Goal: Obtain resource: Download file/media

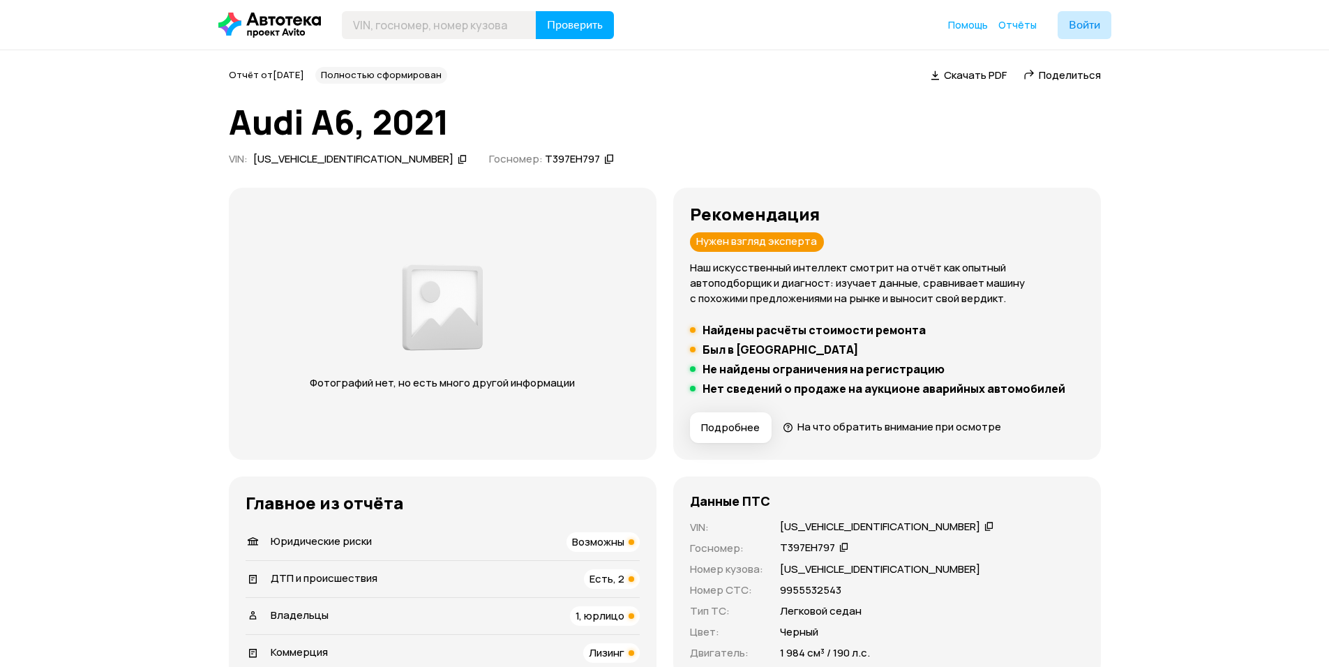
click at [946, 68] on span "Скачать PDF" at bounding box center [975, 75] width 63 height 15
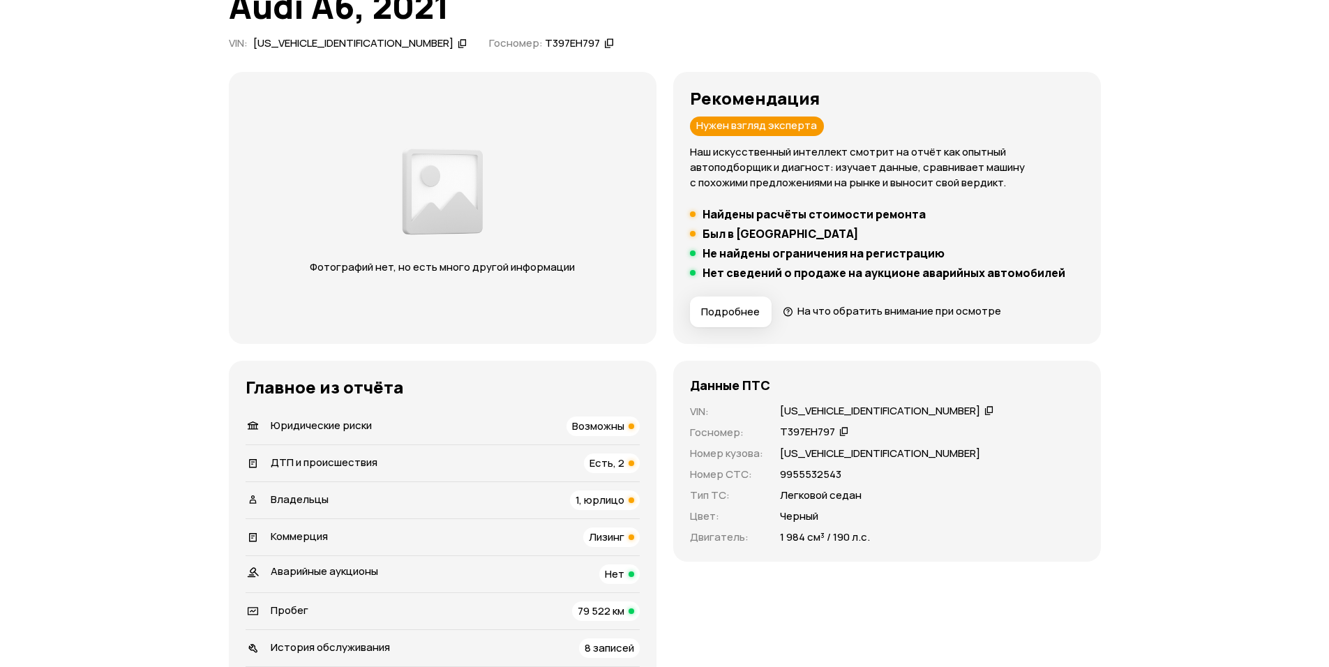
scroll to position [139, 0]
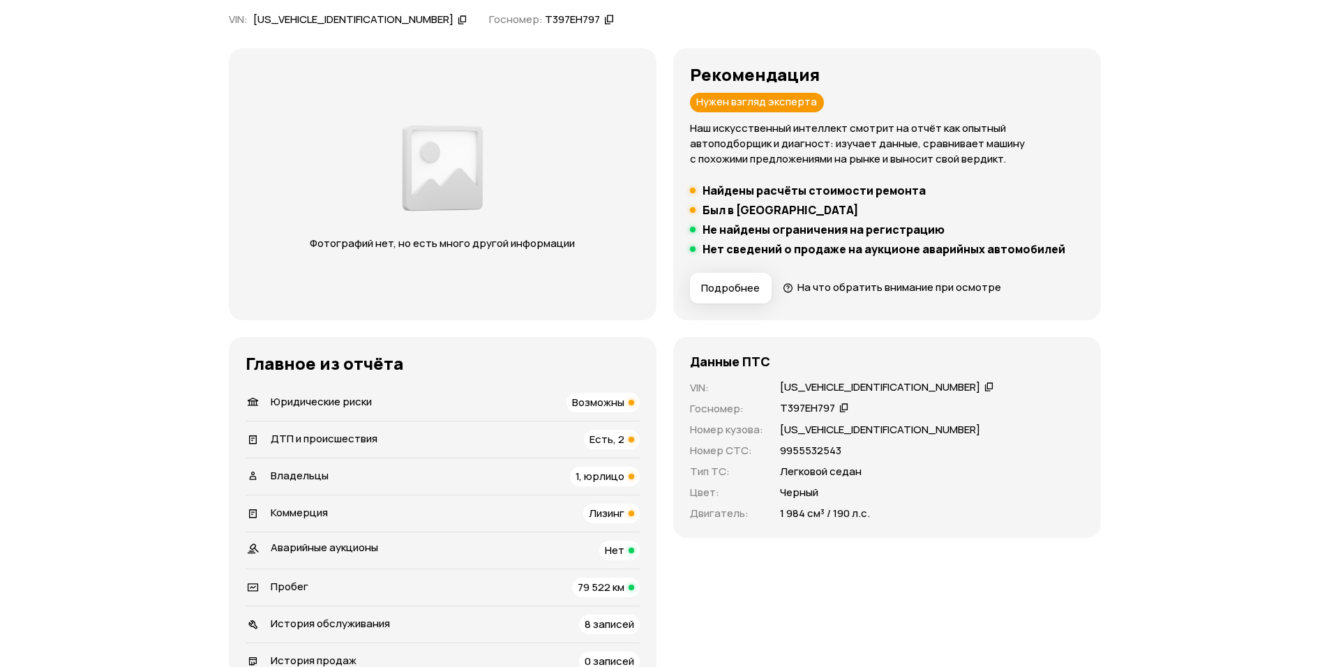
click at [984, 382] on icon at bounding box center [989, 386] width 10 height 14
click at [594, 433] on span "Есть, 2" at bounding box center [606, 439] width 35 height 15
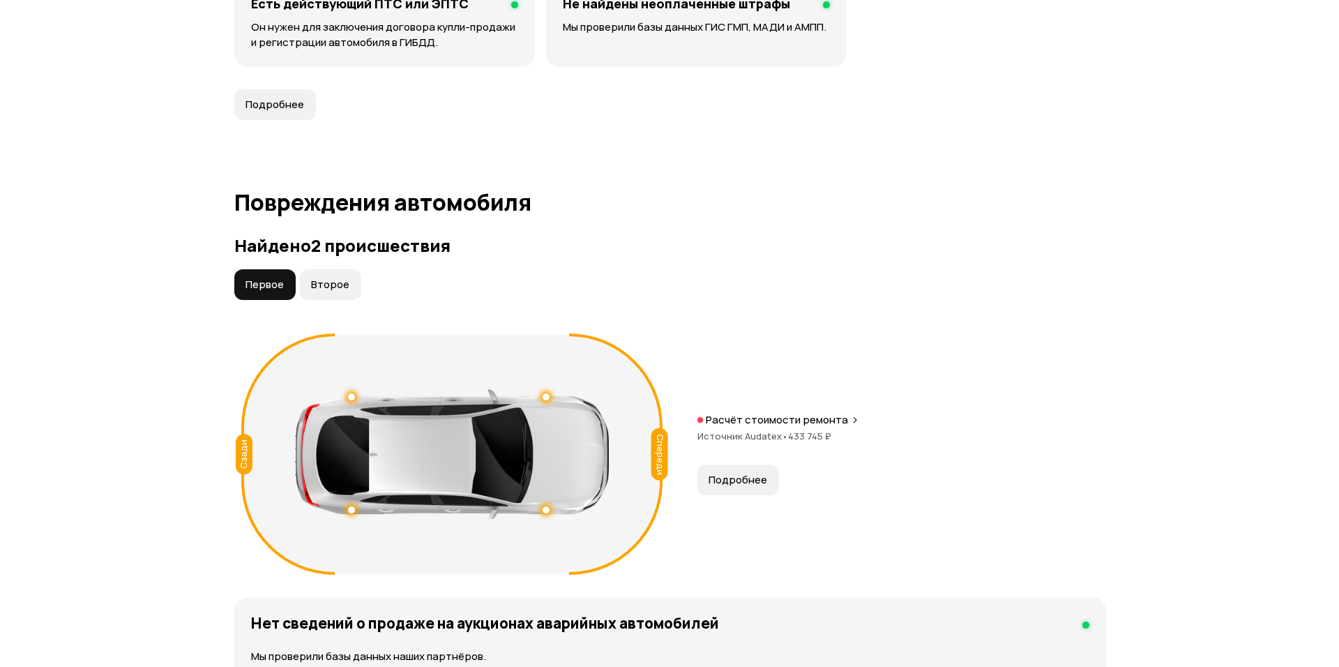
scroll to position [1475, 0]
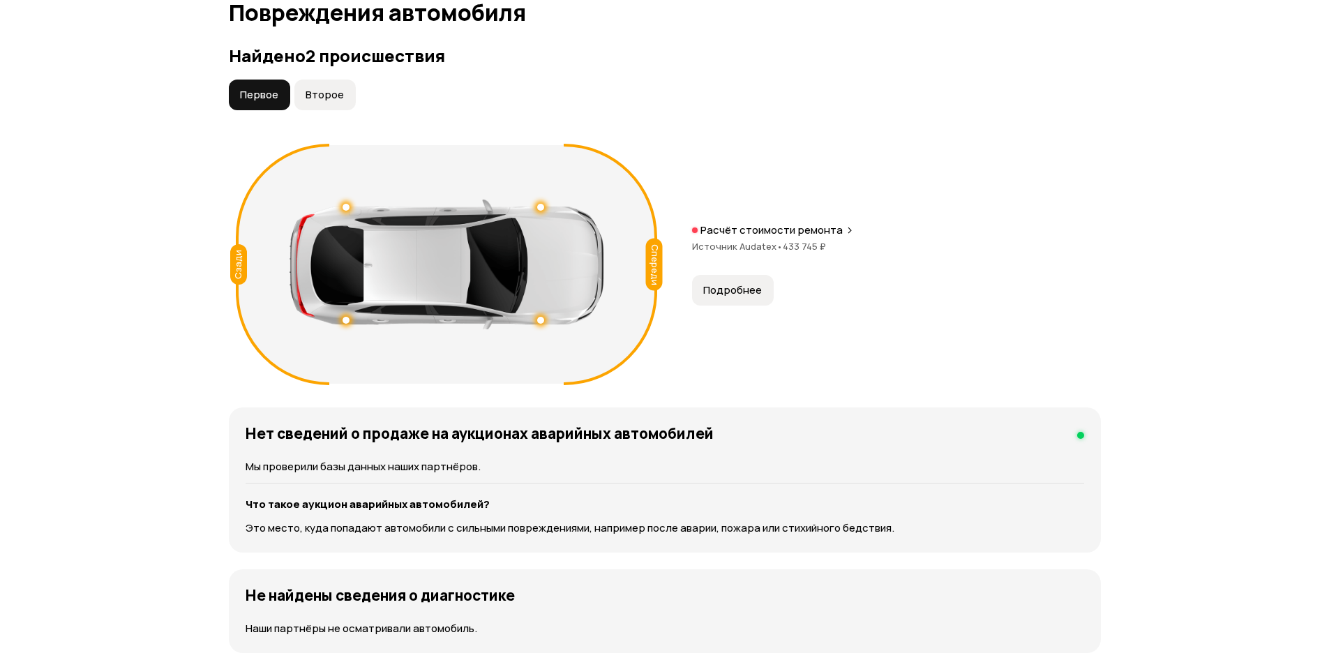
click at [324, 95] on span "Второе" at bounding box center [324, 95] width 38 height 14
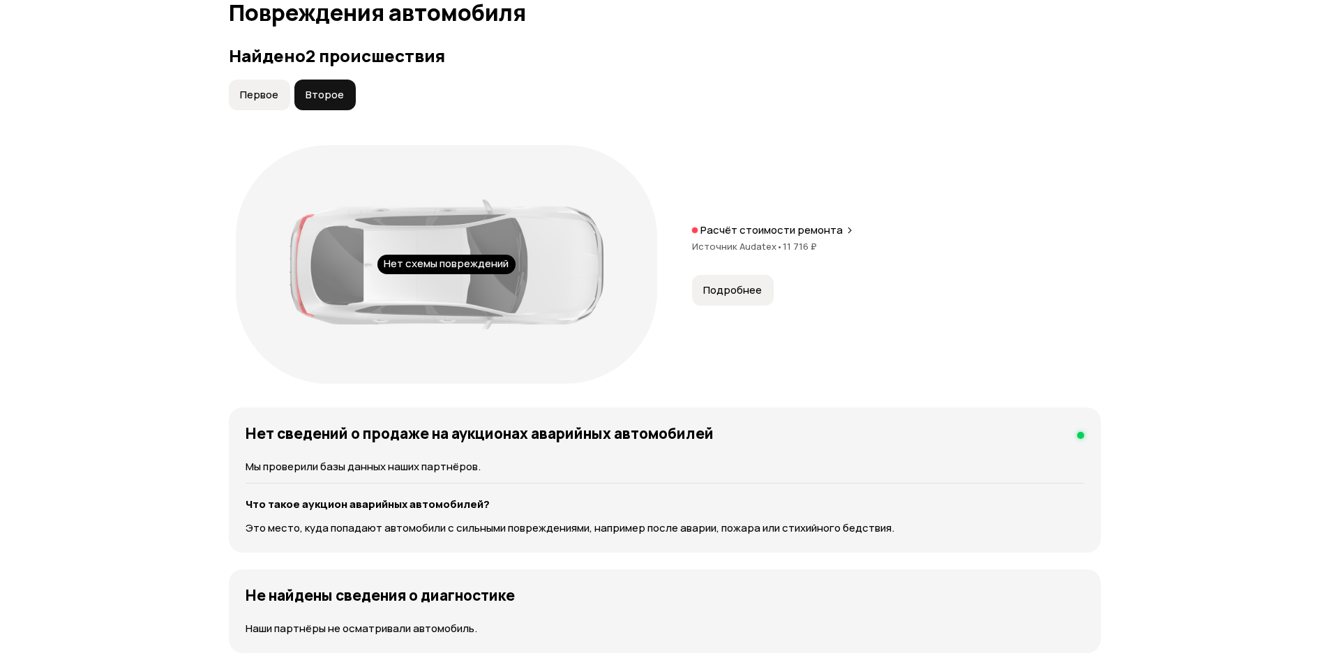
click at [243, 98] on span "Первое" at bounding box center [259, 95] width 38 height 14
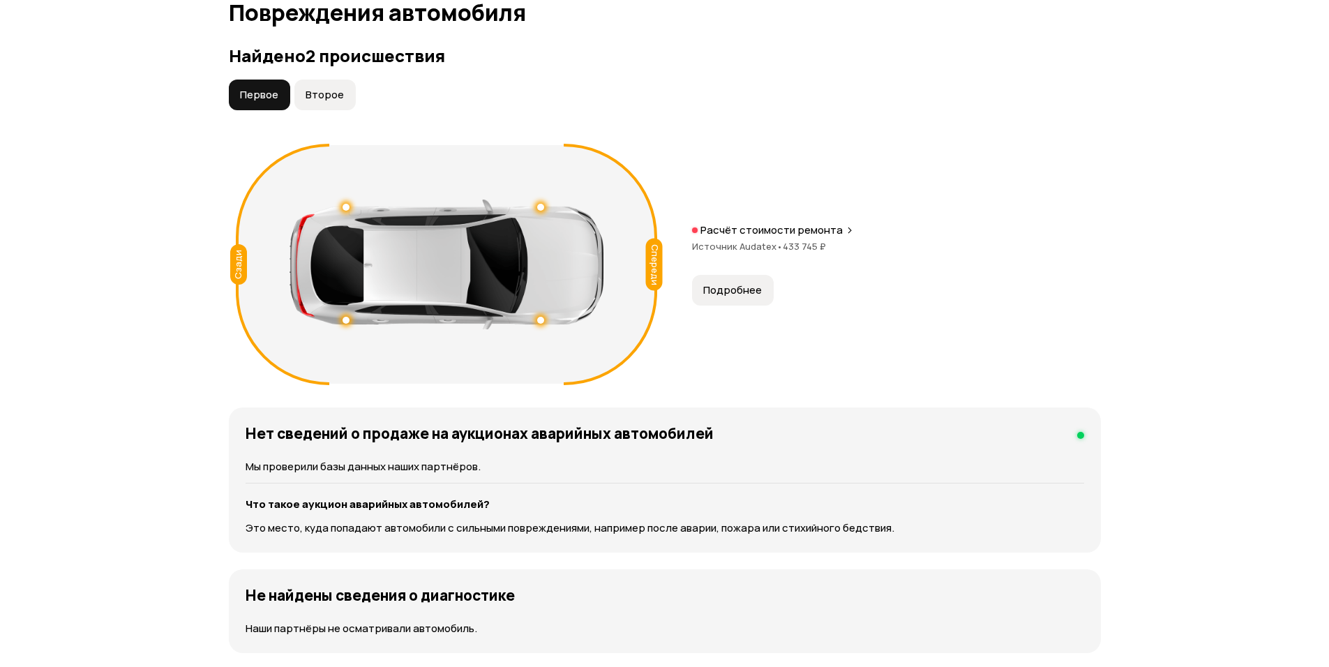
click at [674, 141] on div "Спереди Сзади Расчёт стоимости ремонта Источник Audatex • 433 745 ₽ Подробнее" at bounding box center [665, 264] width 872 height 252
click at [741, 284] on span "Подробнее" at bounding box center [732, 290] width 59 height 14
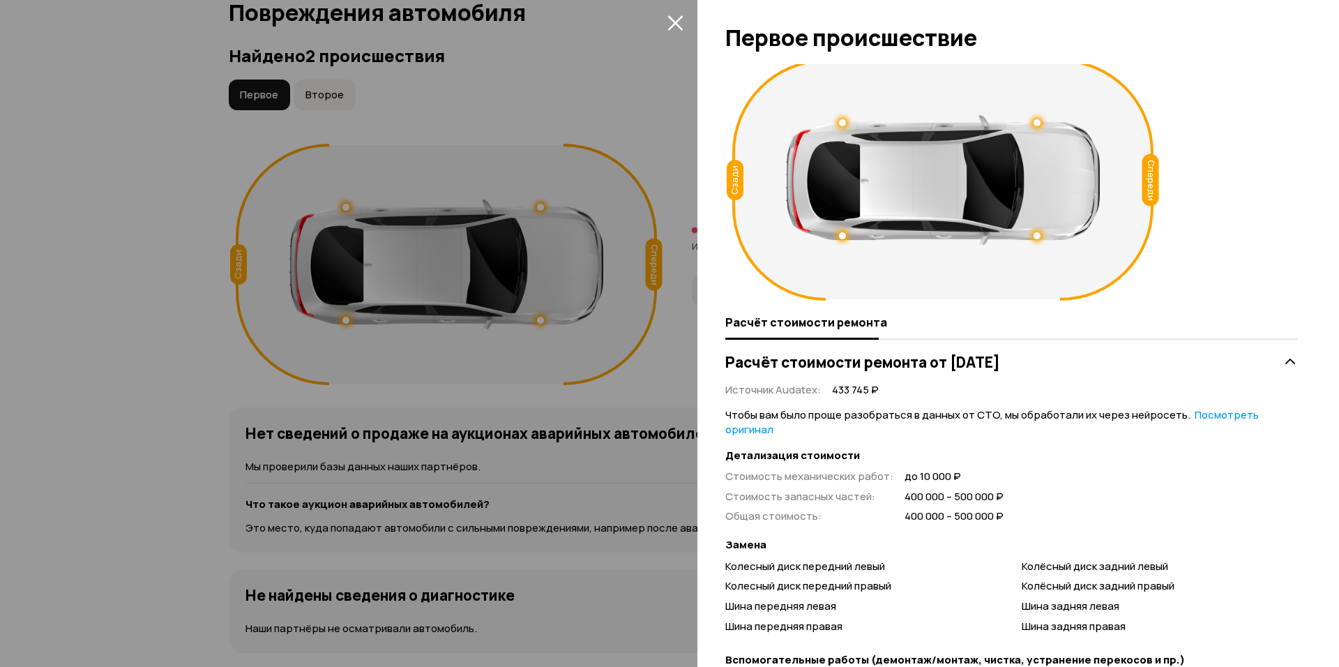
scroll to position [0, 0]
